Goal: Navigation & Orientation: Find specific page/section

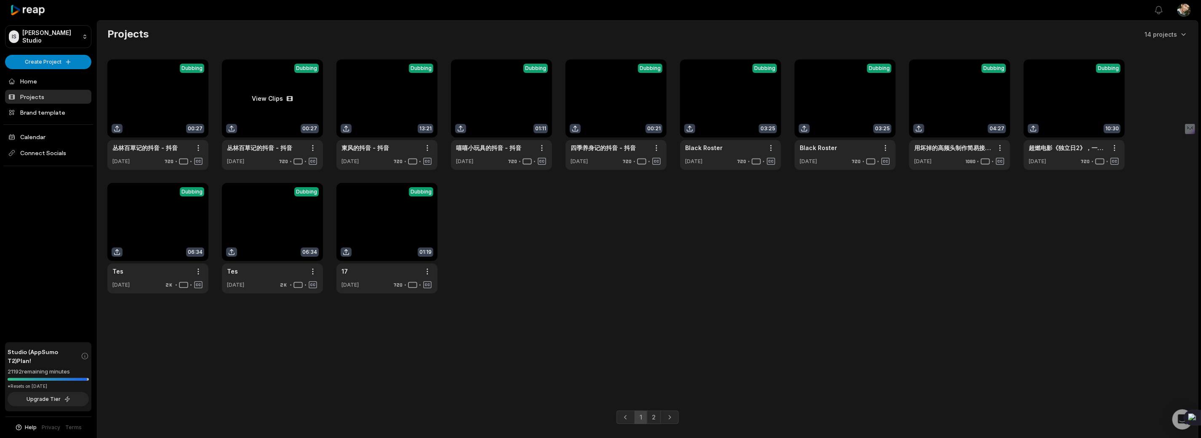
click at [273, 96] on link at bounding box center [272, 114] width 101 height 110
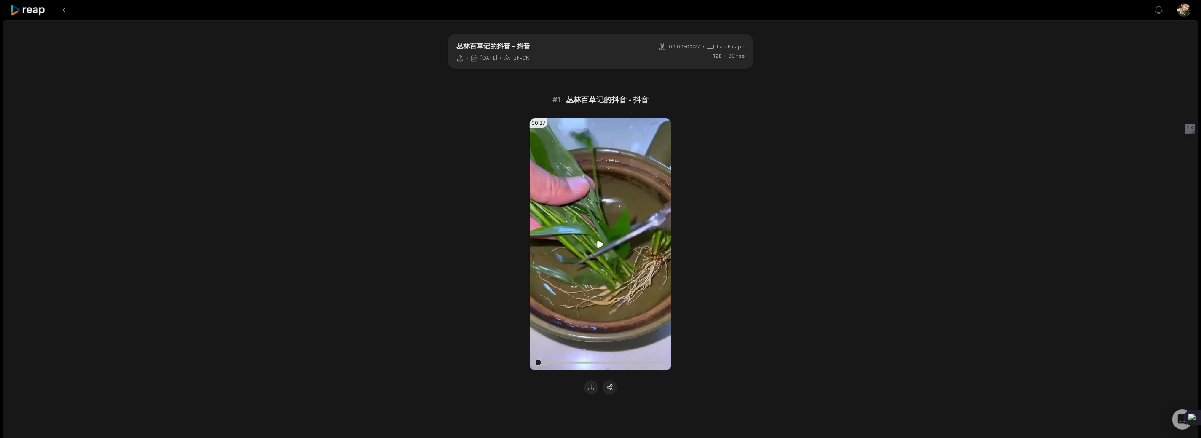
click at [598, 241] on icon at bounding box center [601, 244] width 6 height 7
click at [61, 11] on button at bounding box center [63, 10] width 15 height 15
